Goal: Task Accomplishment & Management: Manage account settings

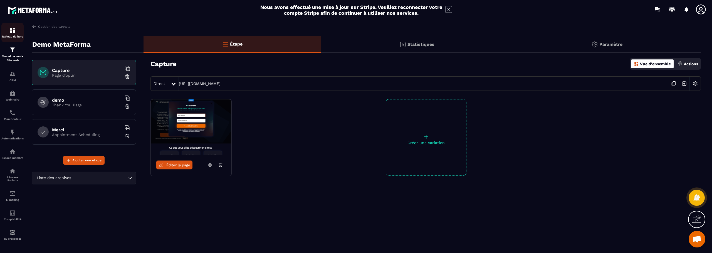
click at [17, 34] on div "Tableau de bord" at bounding box center [12, 32] width 22 height 11
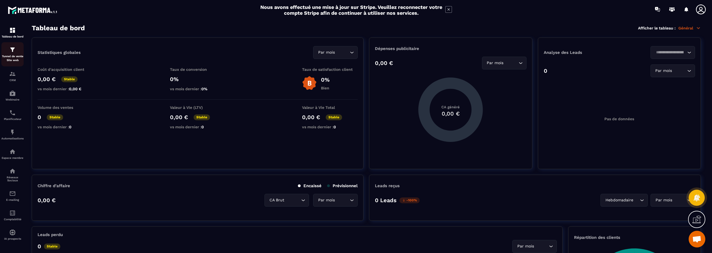
click at [13, 55] on p "Tunnel de vente Site web" at bounding box center [12, 58] width 22 height 8
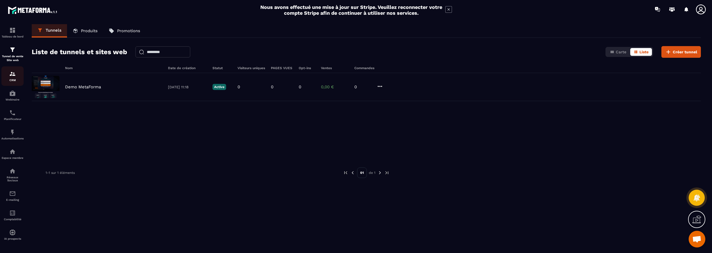
click at [15, 75] on img at bounding box center [12, 74] width 7 height 7
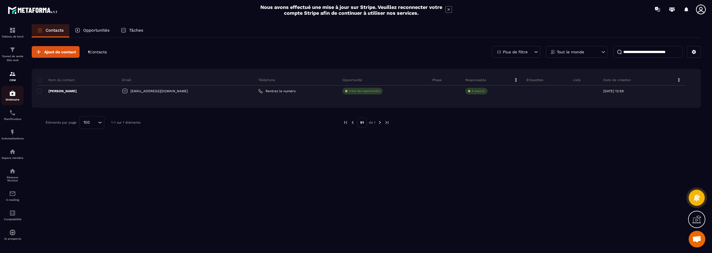
click at [14, 95] on img at bounding box center [12, 93] width 7 height 7
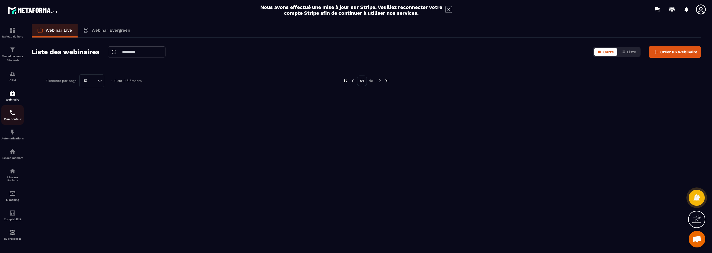
click at [15, 115] on img at bounding box center [12, 113] width 7 height 7
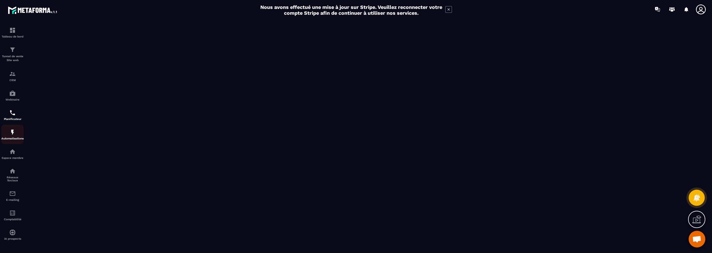
click at [14, 133] on img at bounding box center [12, 132] width 7 height 7
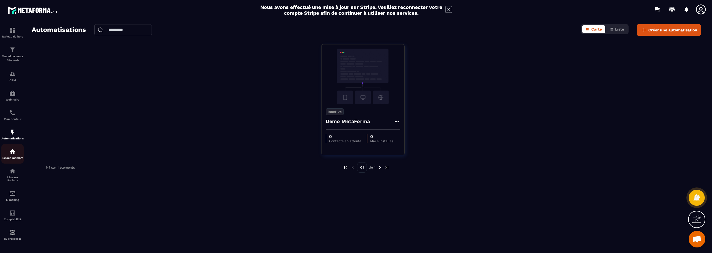
click at [16, 157] on p "Espace membre" at bounding box center [12, 158] width 22 height 3
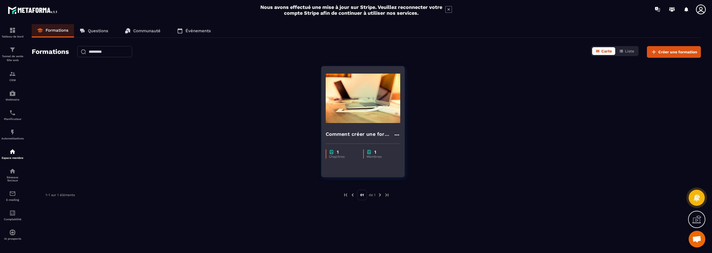
click at [361, 114] on img at bounding box center [363, 99] width 75 height 56
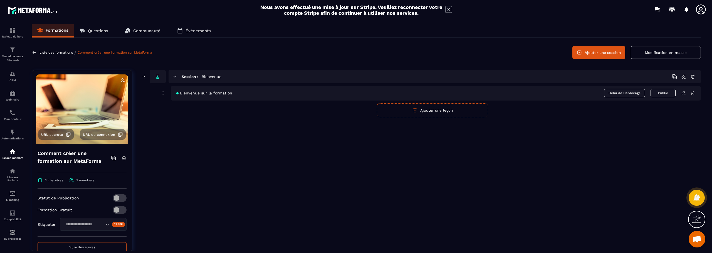
click at [625, 91] on span "Délai de Déblocage" at bounding box center [624, 93] width 41 height 8
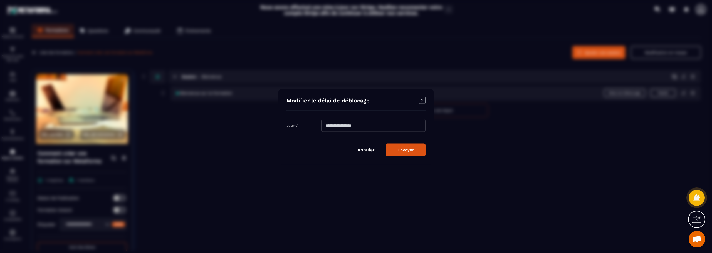
click at [421, 99] on icon "Modal window" at bounding box center [422, 100] width 7 height 7
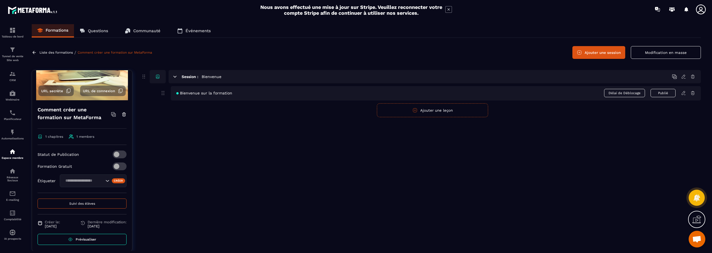
scroll to position [46, 0]
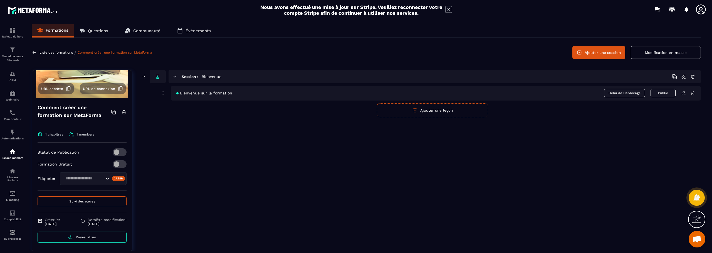
click at [87, 237] on span "Prévisualiser" at bounding box center [86, 237] width 21 height 4
click at [449, 9] on icon at bounding box center [448, 9] width 7 height 7
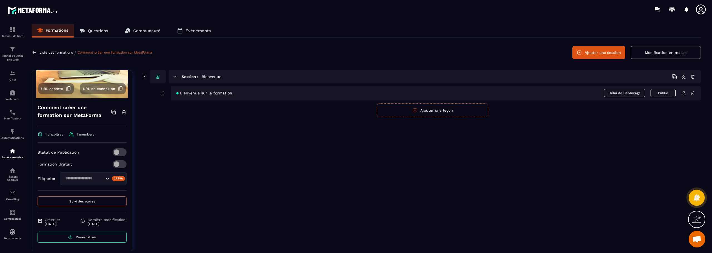
click at [95, 31] on p "Questions" at bounding box center [98, 30] width 20 height 5
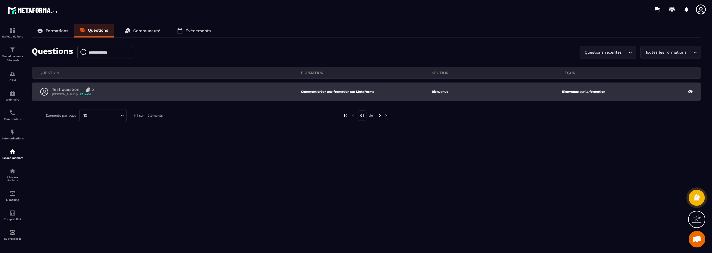
click at [77, 89] on p "Test question" at bounding box center [65, 89] width 27 height 5
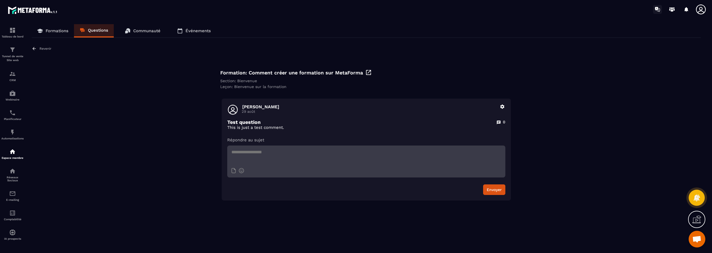
click at [658, 8] on icon at bounding box center [657, 9] width 9 height 9
